Goal: Information Seeking & Learning: Learn about a topic

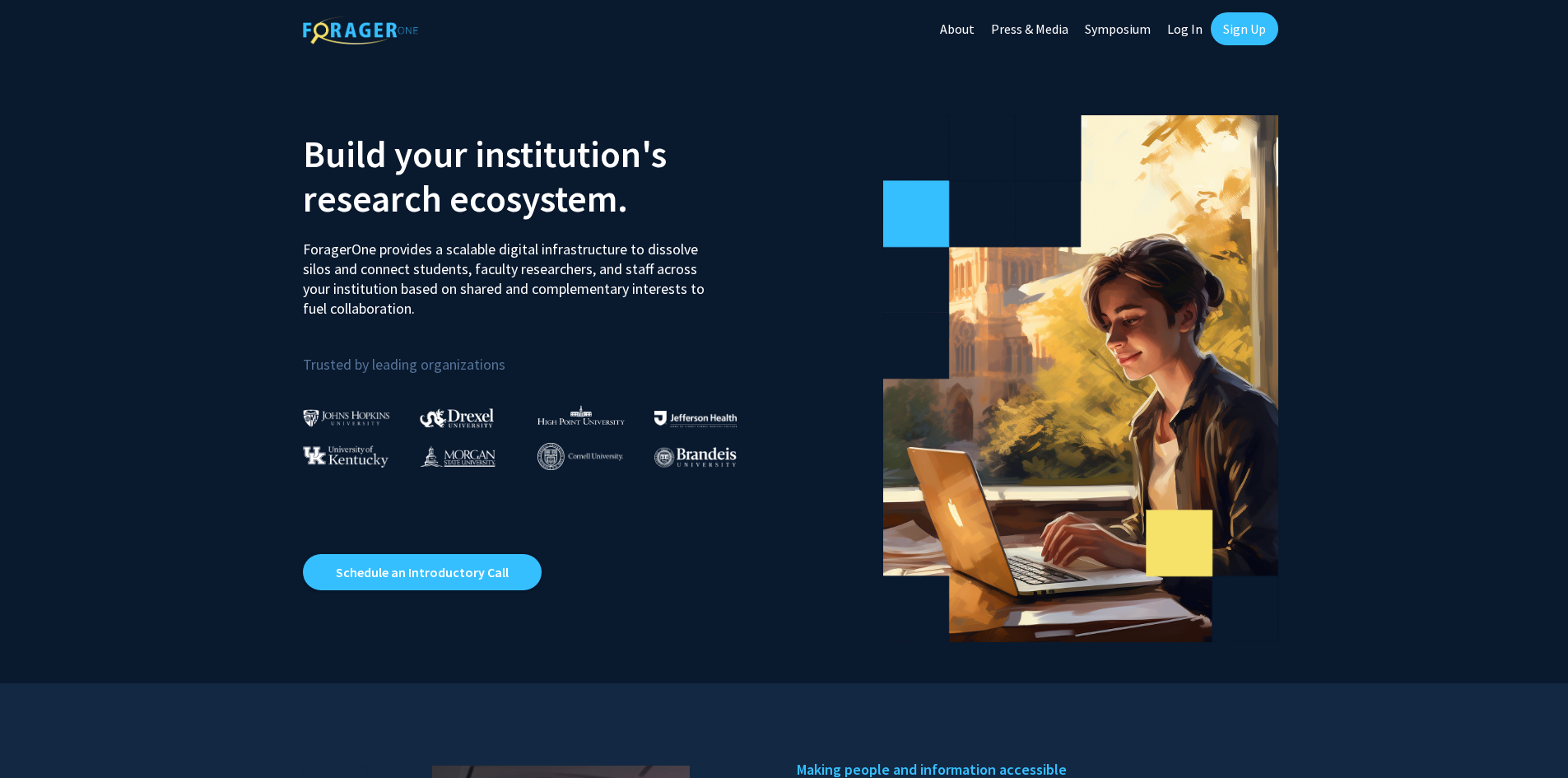
click at [342, 413] on img at bounding box center [346, 417] width 87 height 17
click at [1123, 31] on link "Symposium" at bounding box center [1117, 28] width 83 height 57
click at [967, 28] on link "About" at bounding box center [957, 28] width 51 height 57
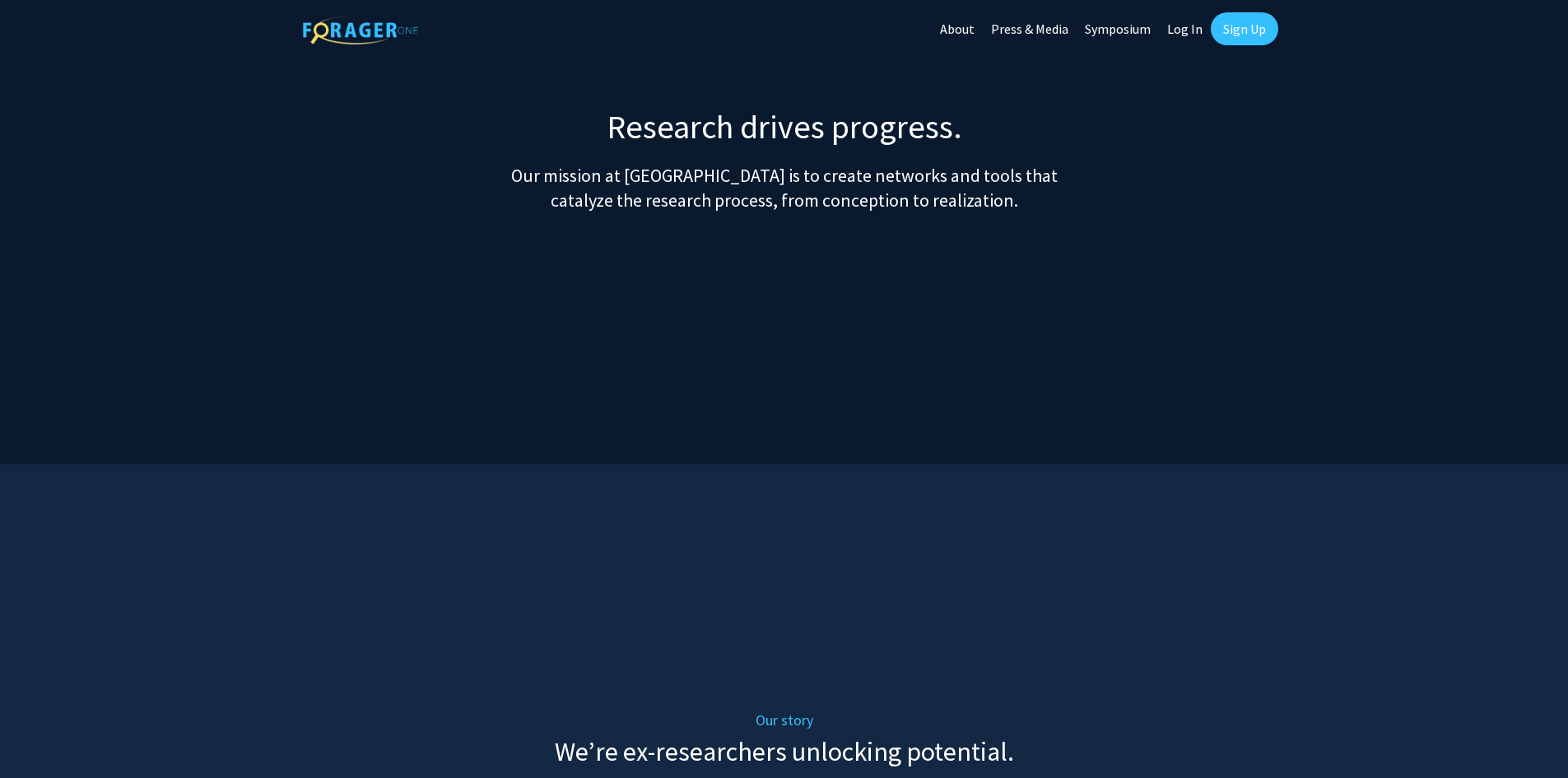
click at [969, 25] on link "About" at bounding box center [957, 28] width 51 height 57
click at [1045, 34] on link "Press & Media" at bounding box center [1029, 28] width 94 height 57
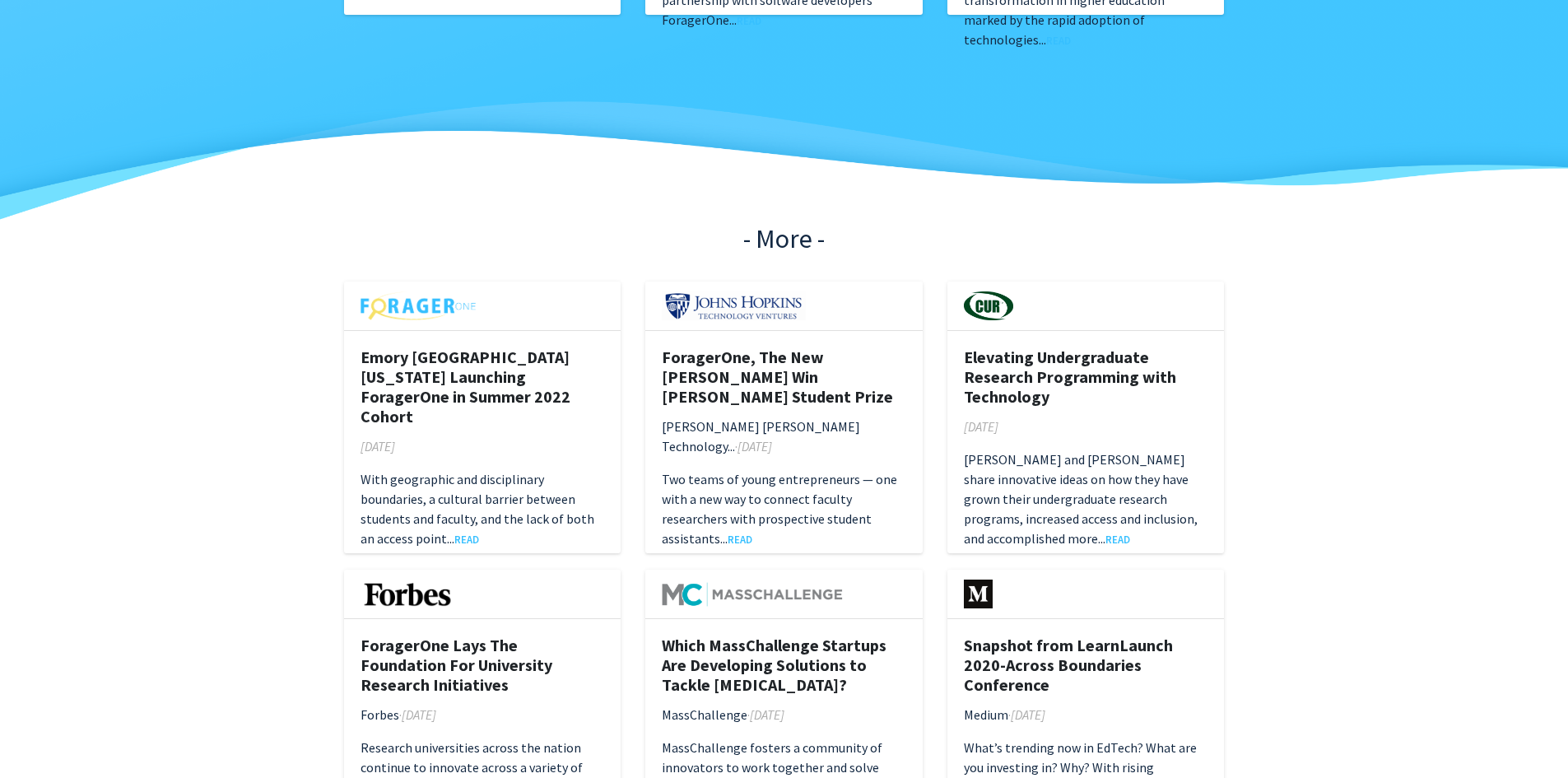
scroll to position [823, 0]
click at [739, 532] on link "READ" at bounding box center [739, 538] width 25 height 13
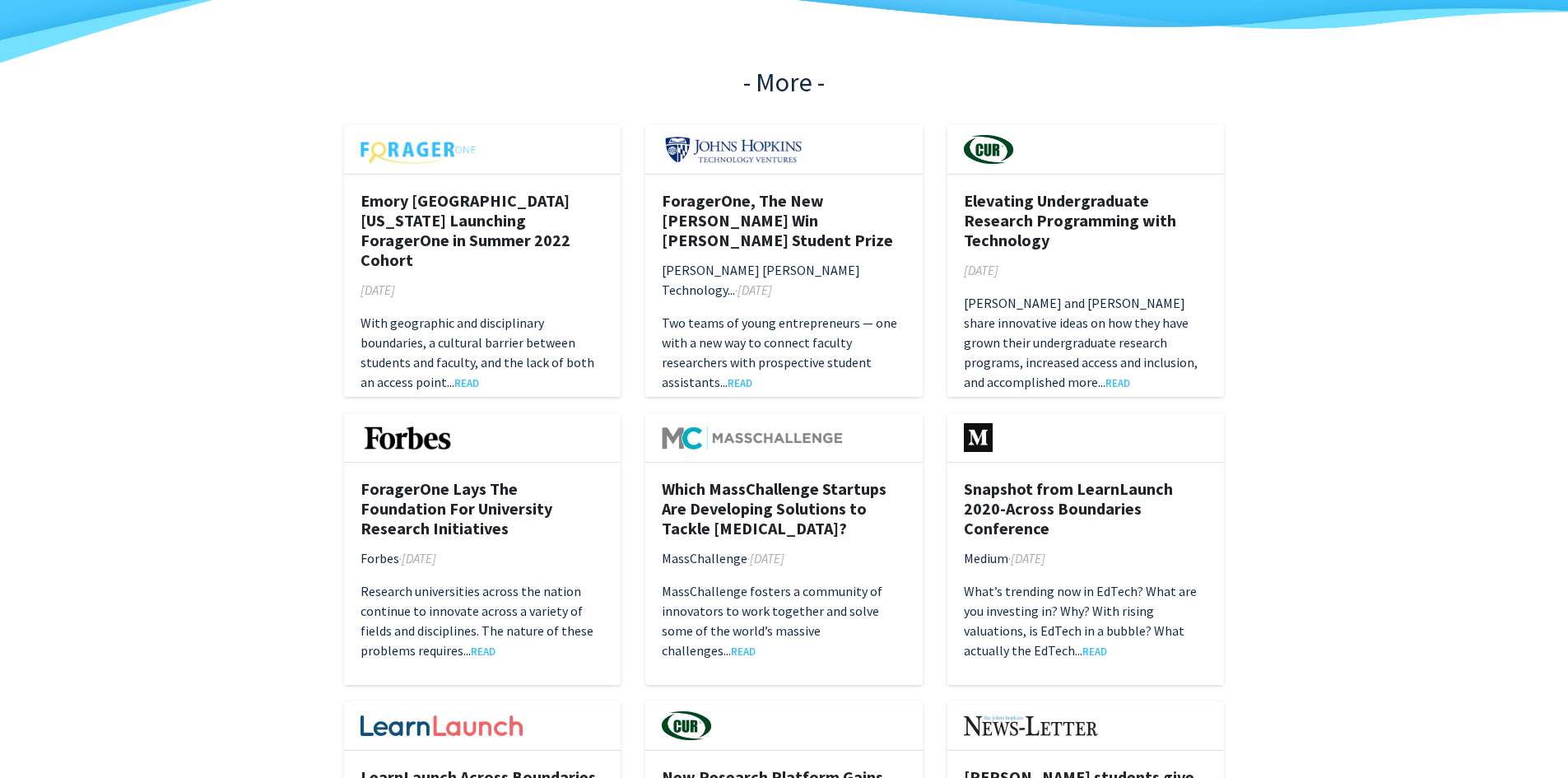
scroll to position [988, 0]
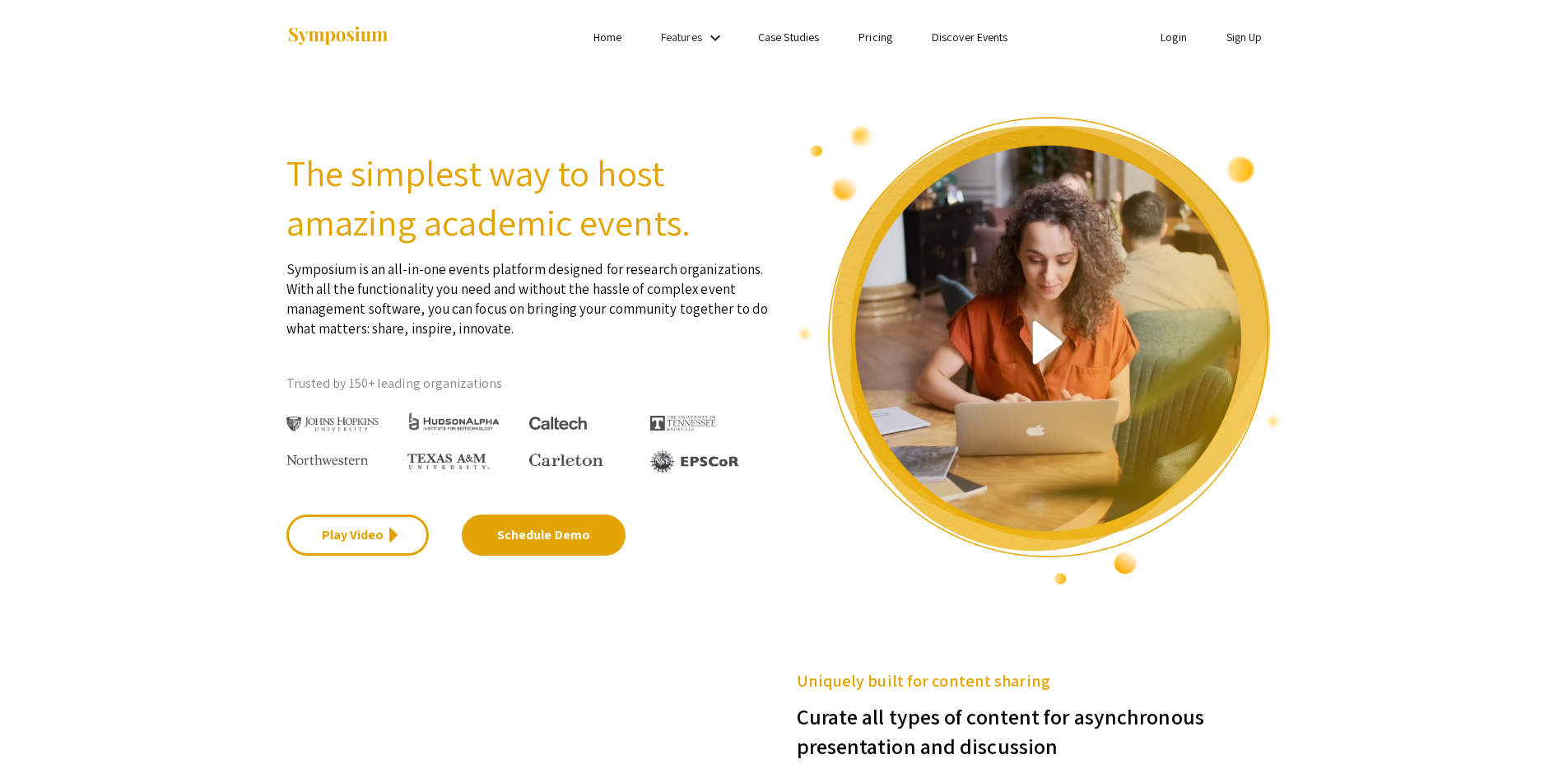
click at [886, 34] on link "Pricing" at bounding box center [875, 37] width 34 height 15
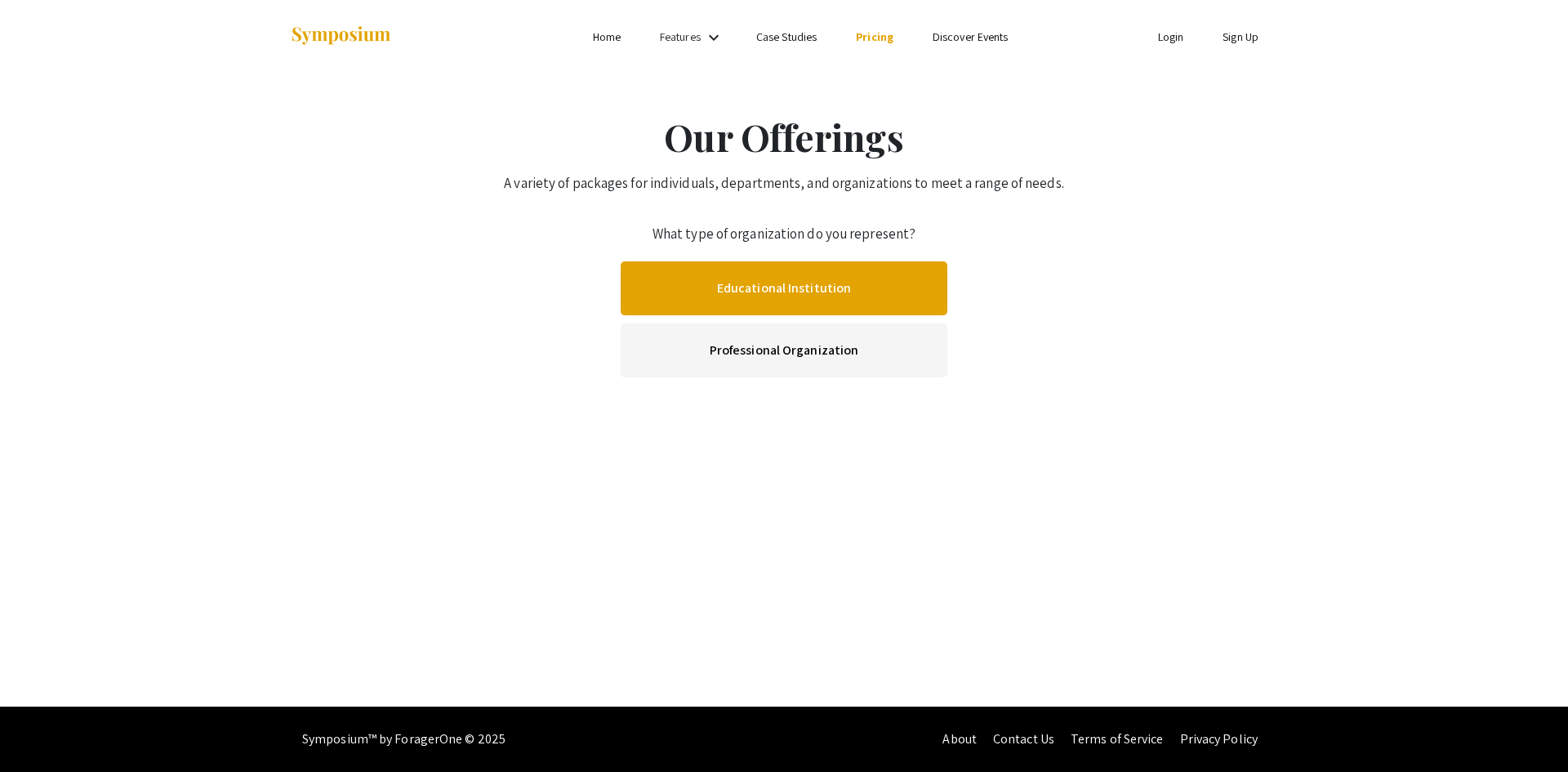
click at [729, 285] on link "Educational Institution" at bounding box center [784, 289] width 326 height 54
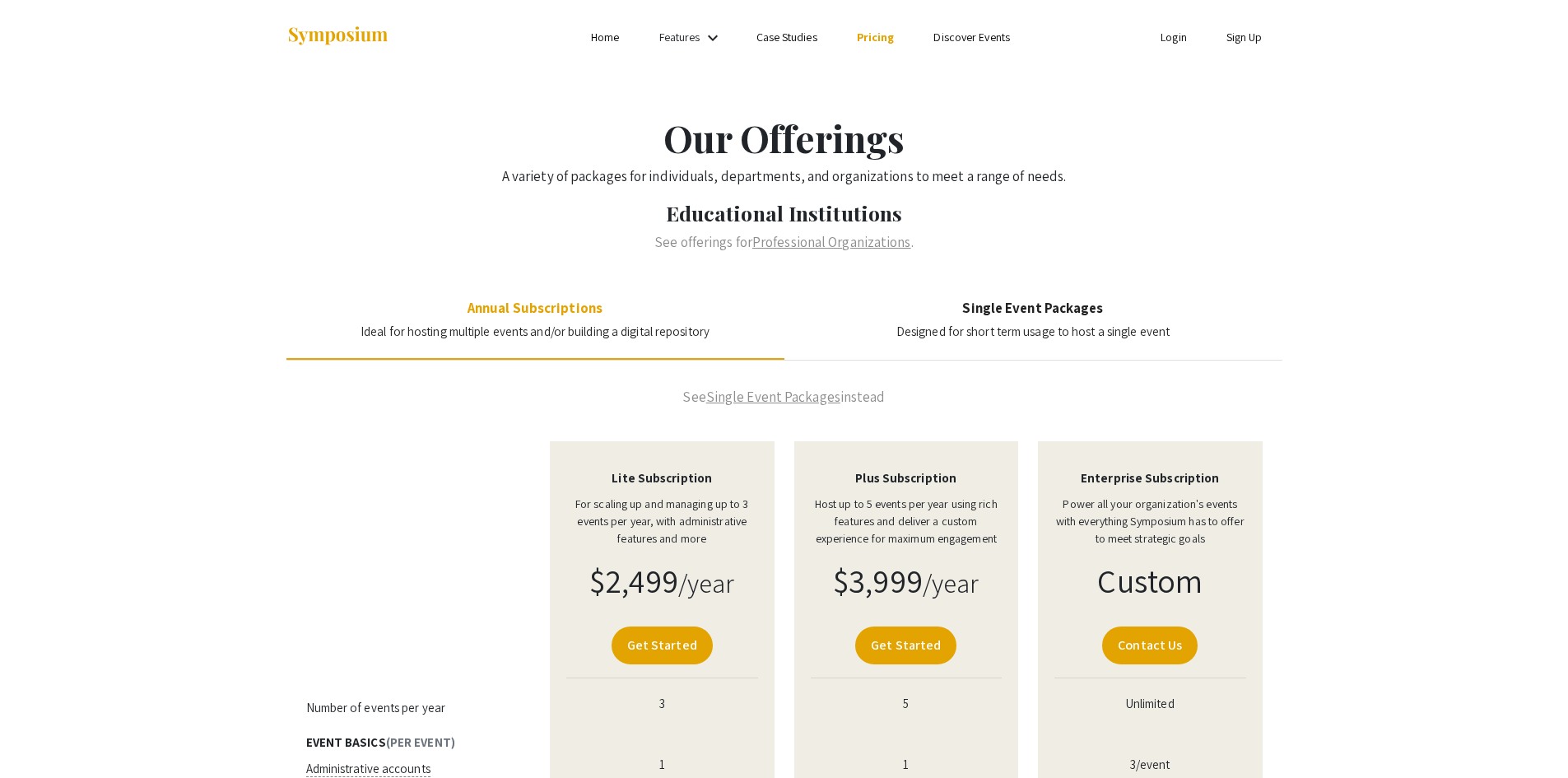
click at [713, 36] on mat-icon "keyboard_arrow_down" at bounding box center [713, 38] width 20 height 20
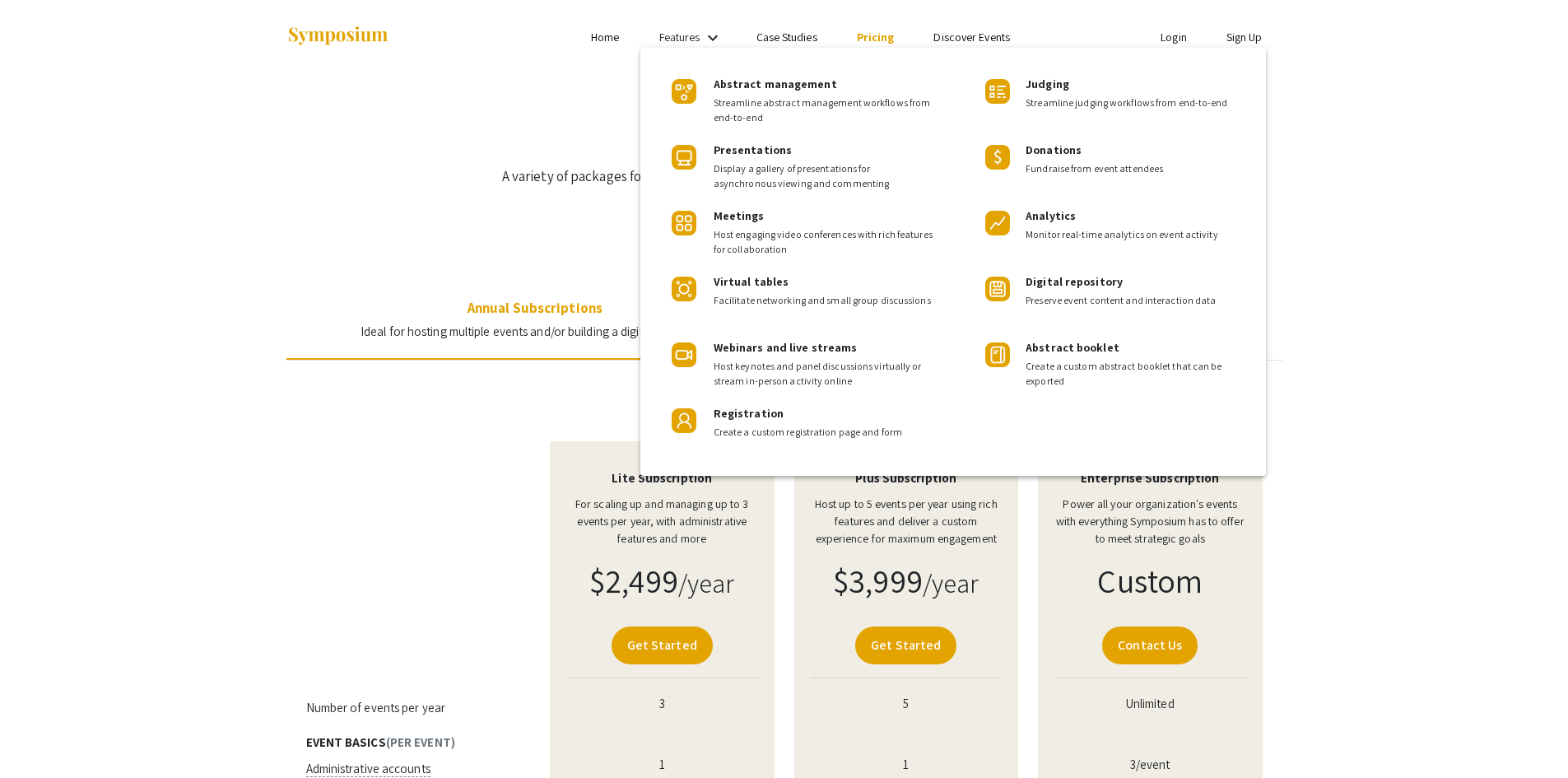
click at [713, 37] on div at bounding box center [784, 389] width 1568 height 778
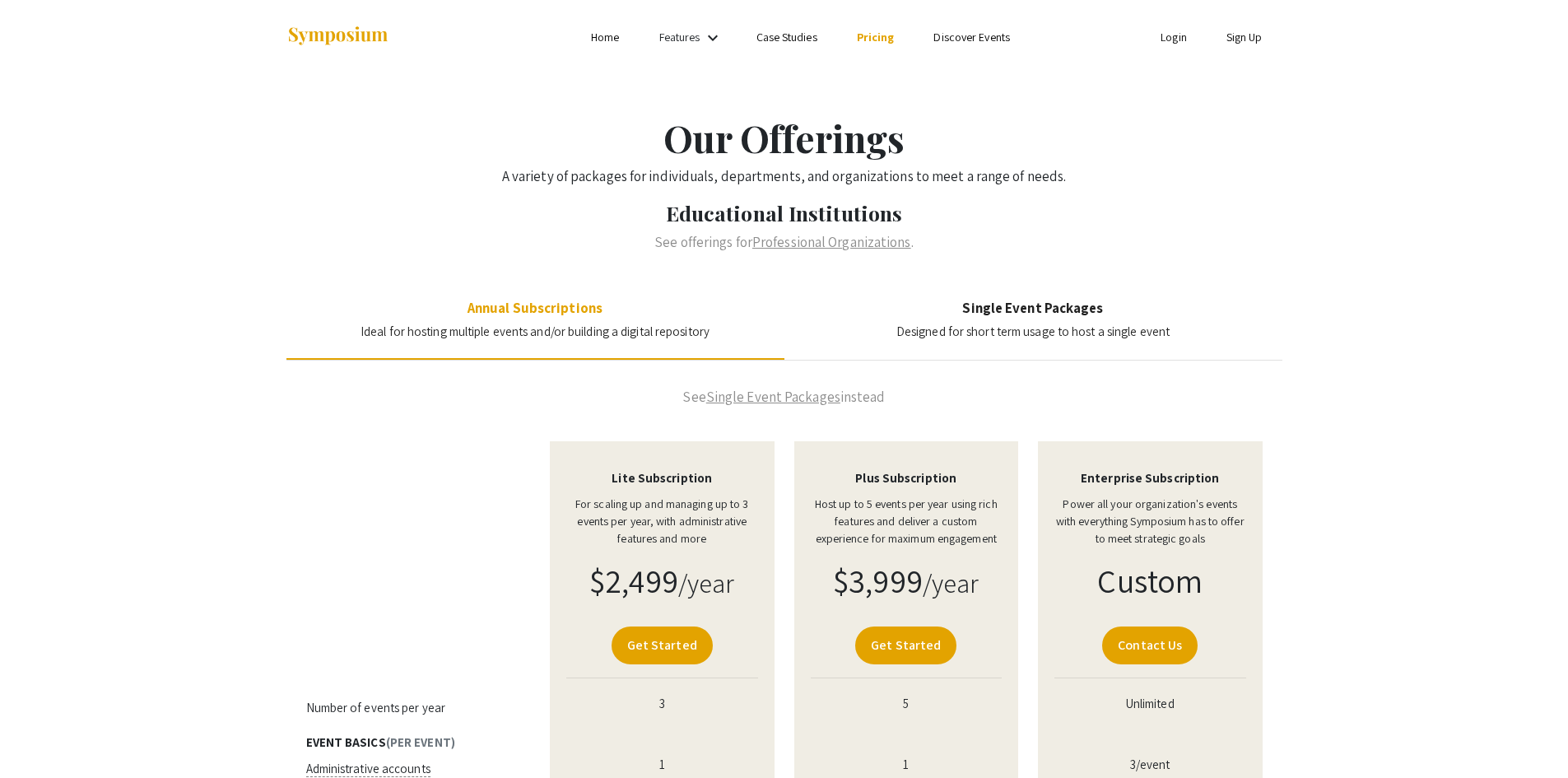
click at [1067, 305] on h4 "Single Event Packages" at bounding box center [1033, 308] width 273 height 16
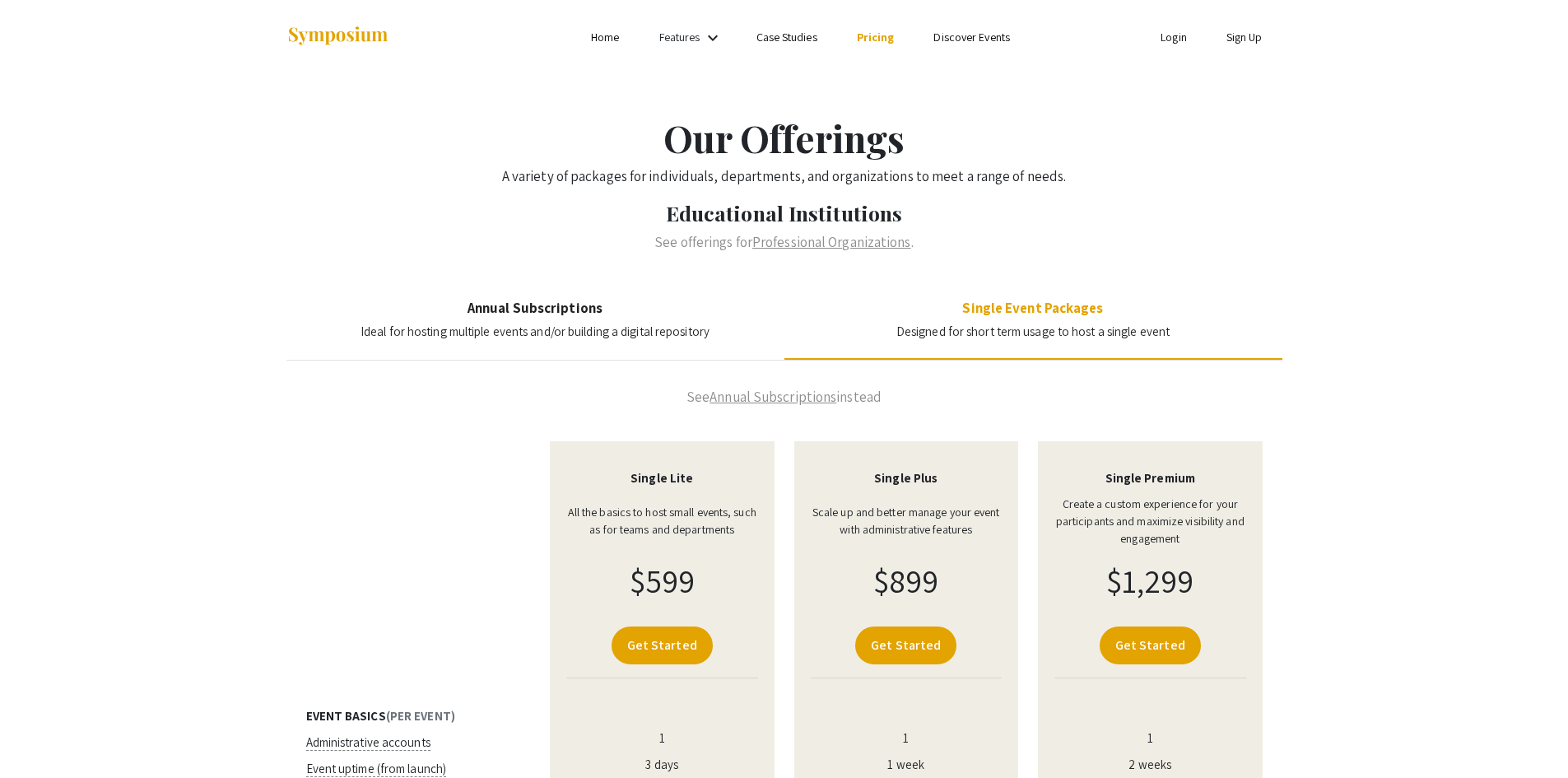
scroll to position [83, 0]
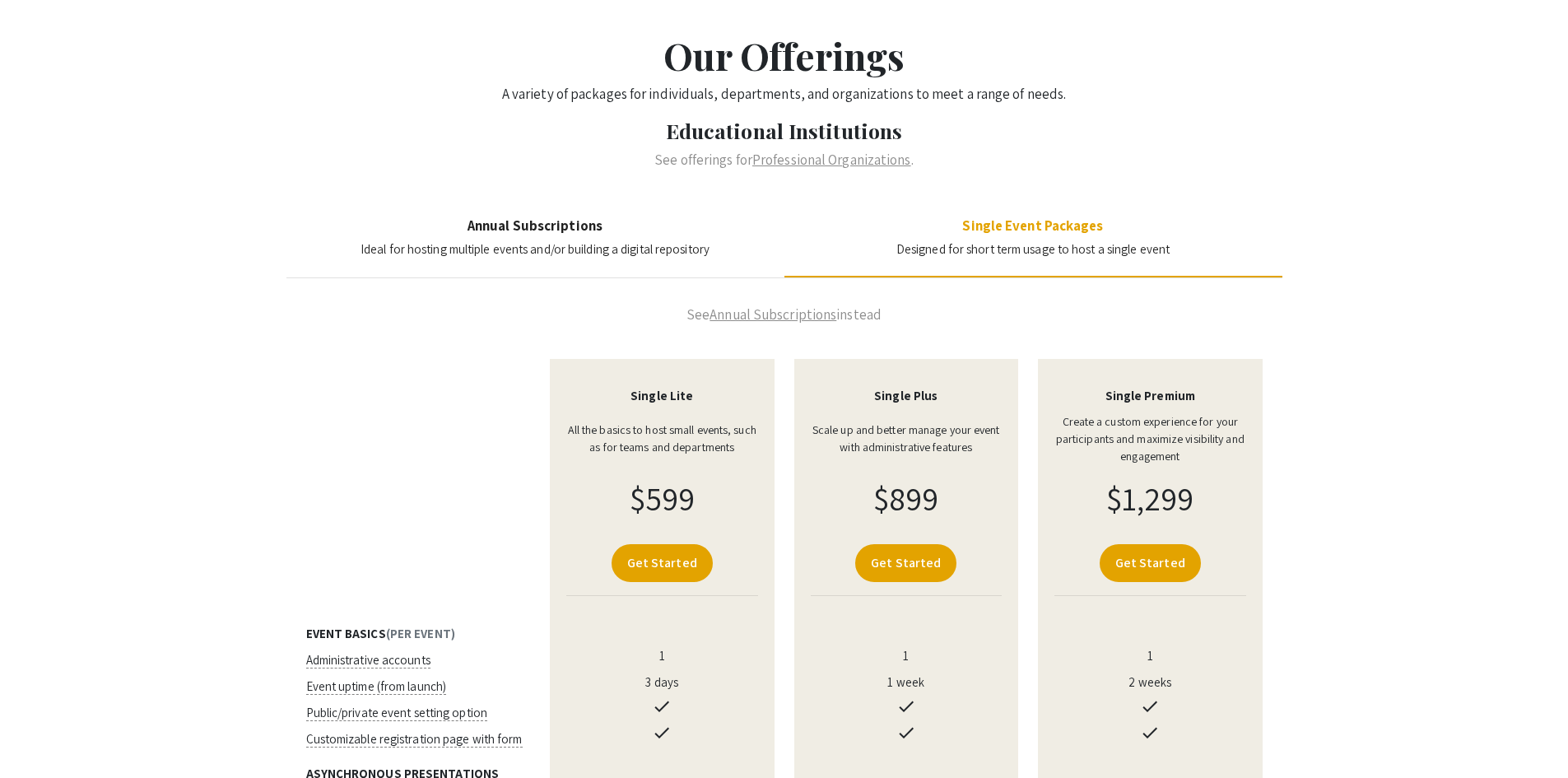
click at [575, 228] on h4 "Annual Subscriptions" at bounding box center [535, 225] width 349 height 16
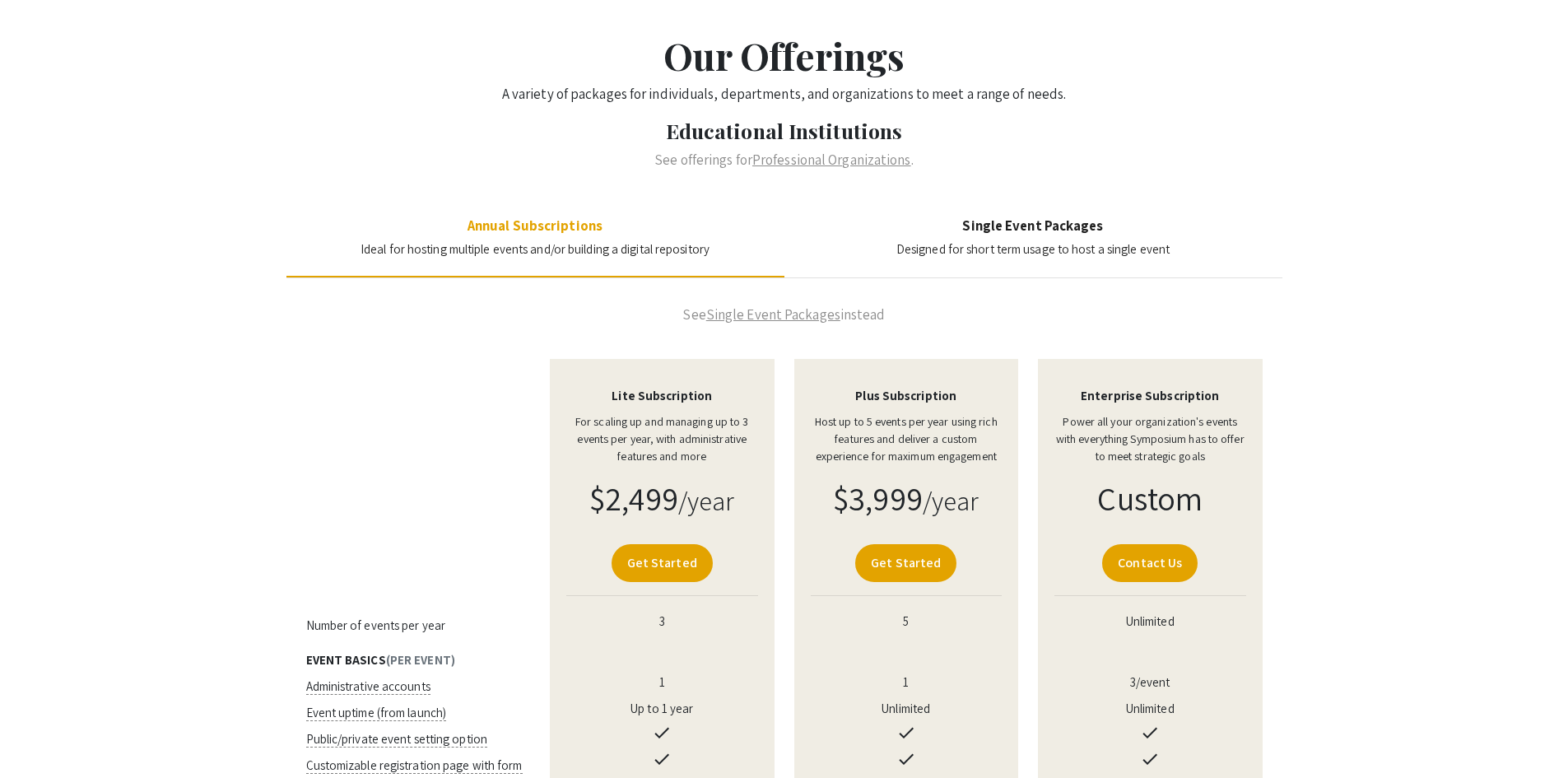
scroll to position [0, 0]
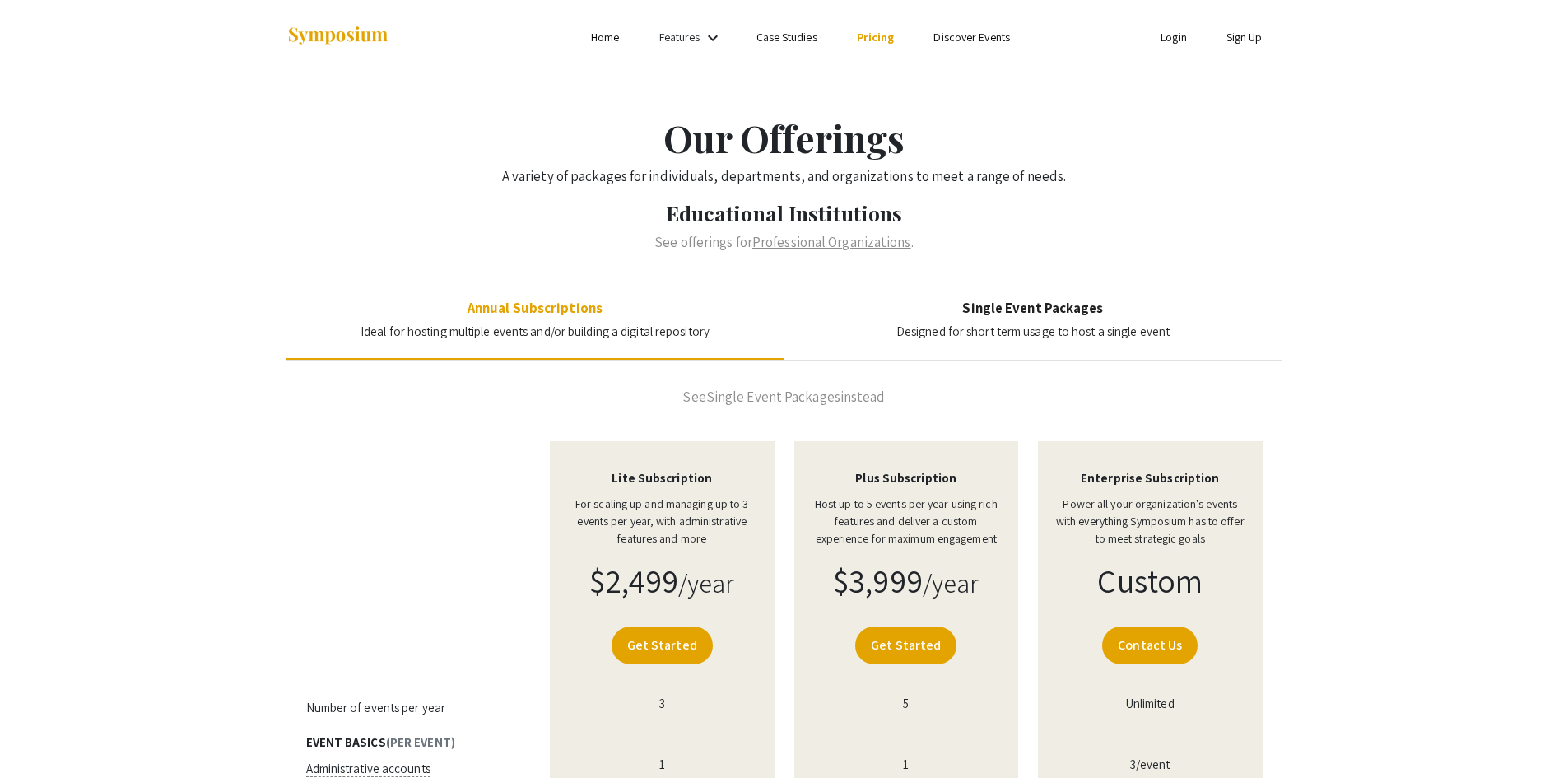
click at [716, 35] on mat-icon "keyboard_arrow_down" at bounding box center [713, 38] width 20 height 20
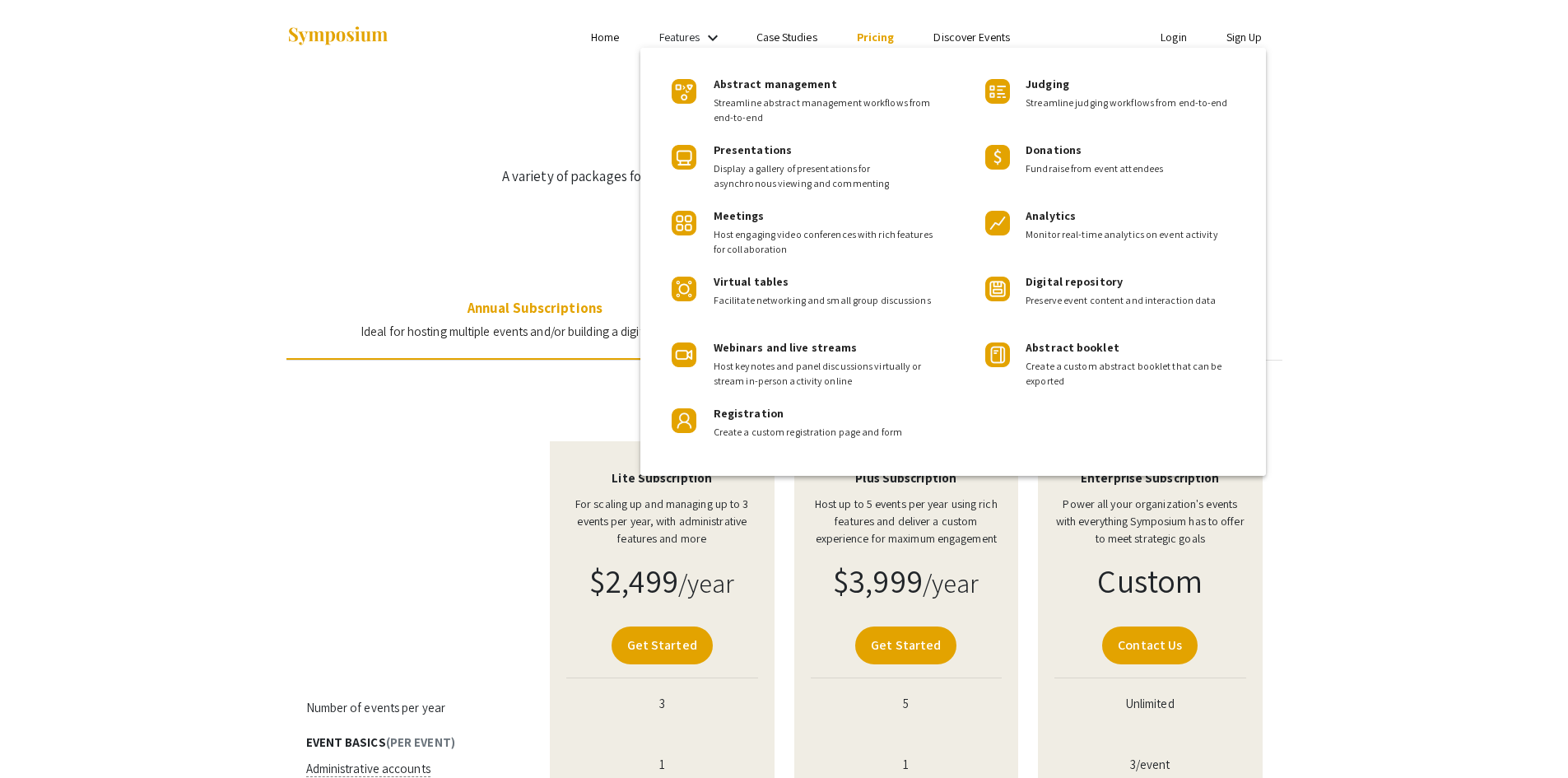
drag, startPoint x: 1449, startPoint y: 294, endPoint x: 1437, endPoint y: 292, distance: 12.2
click at [1447, 298] on div at bounding box center [784, 389] width 1568 height 778
